Goal: Check status: Check status

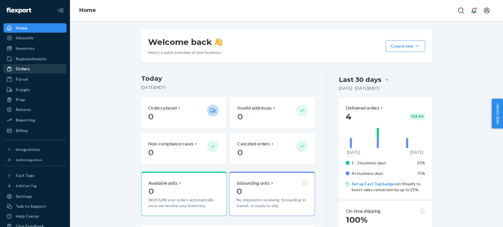
click at [27, 70] on div "Orders" at bounding box center [23, 69] width 14 height 6
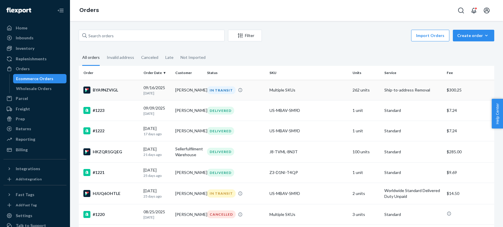
click at [154, 89] on div "[DATE] [DATE]" at bounding box center [156, 90] width 27 height 11
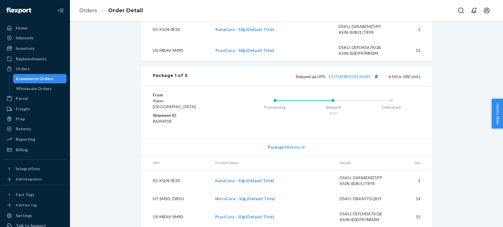
scroll to position [408, 0]
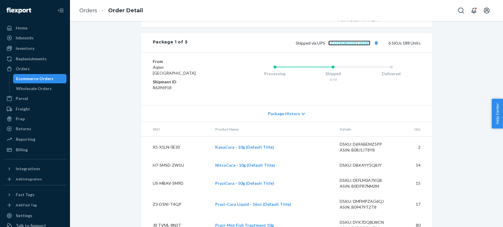
click at [343, 45] on link "1ZJ72R080318136585" at bounding box center [349, 42] width 42 height 5
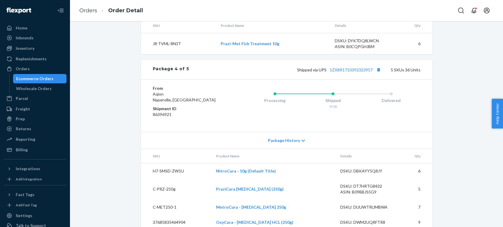
scroll to position [884, 0]
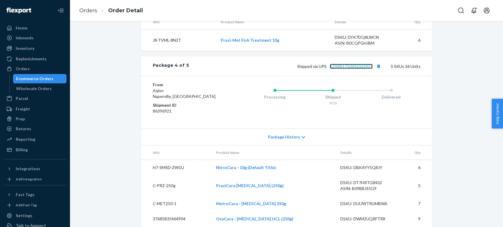
click at [353, 69] on link "1ZX8R1710392323957" at bounding box center [351, 66] width 43 height 5
